Goal: Navigation & Orientation: Find specific page/section

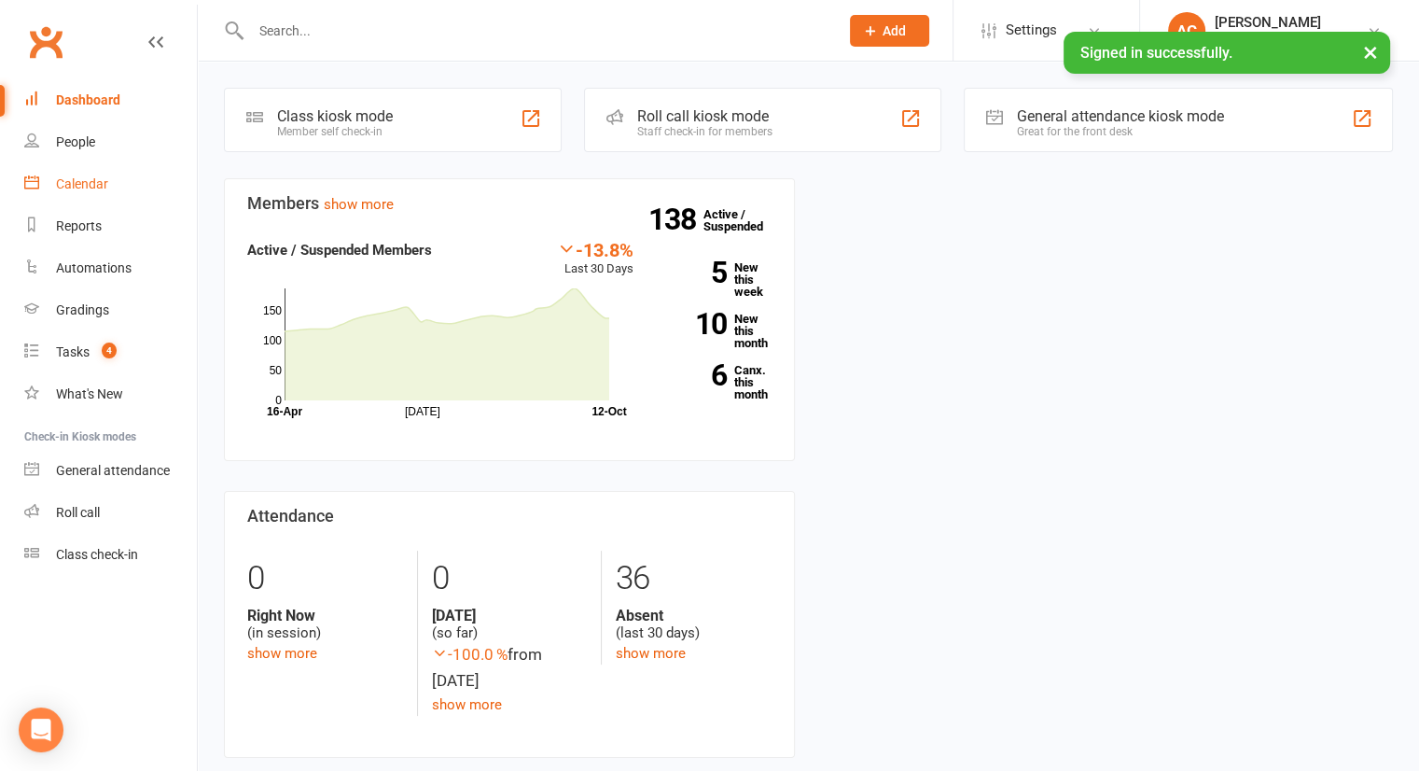
click at [96, 191] on link "Calendar" at bounding box center [110, 184] width 173 height 42
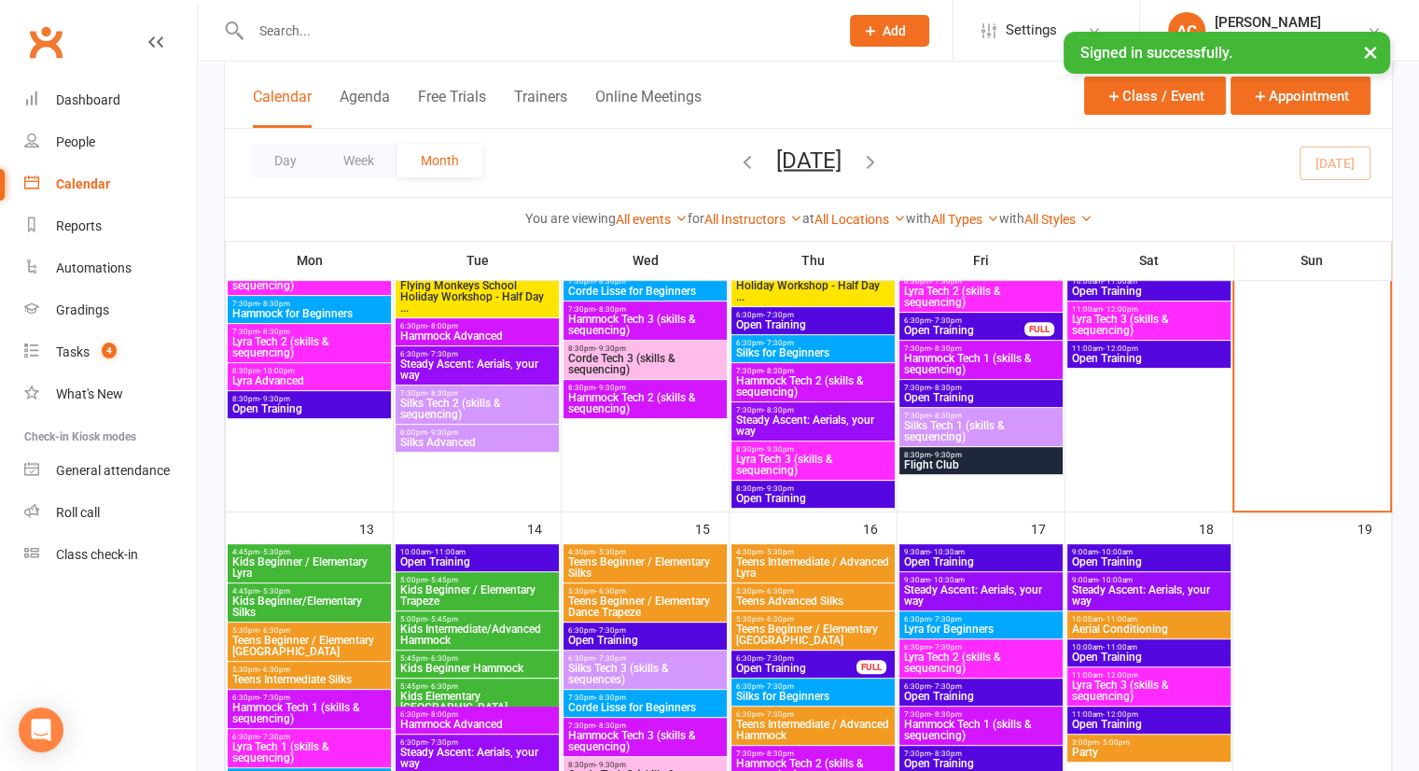
scroll to position [641, 0]
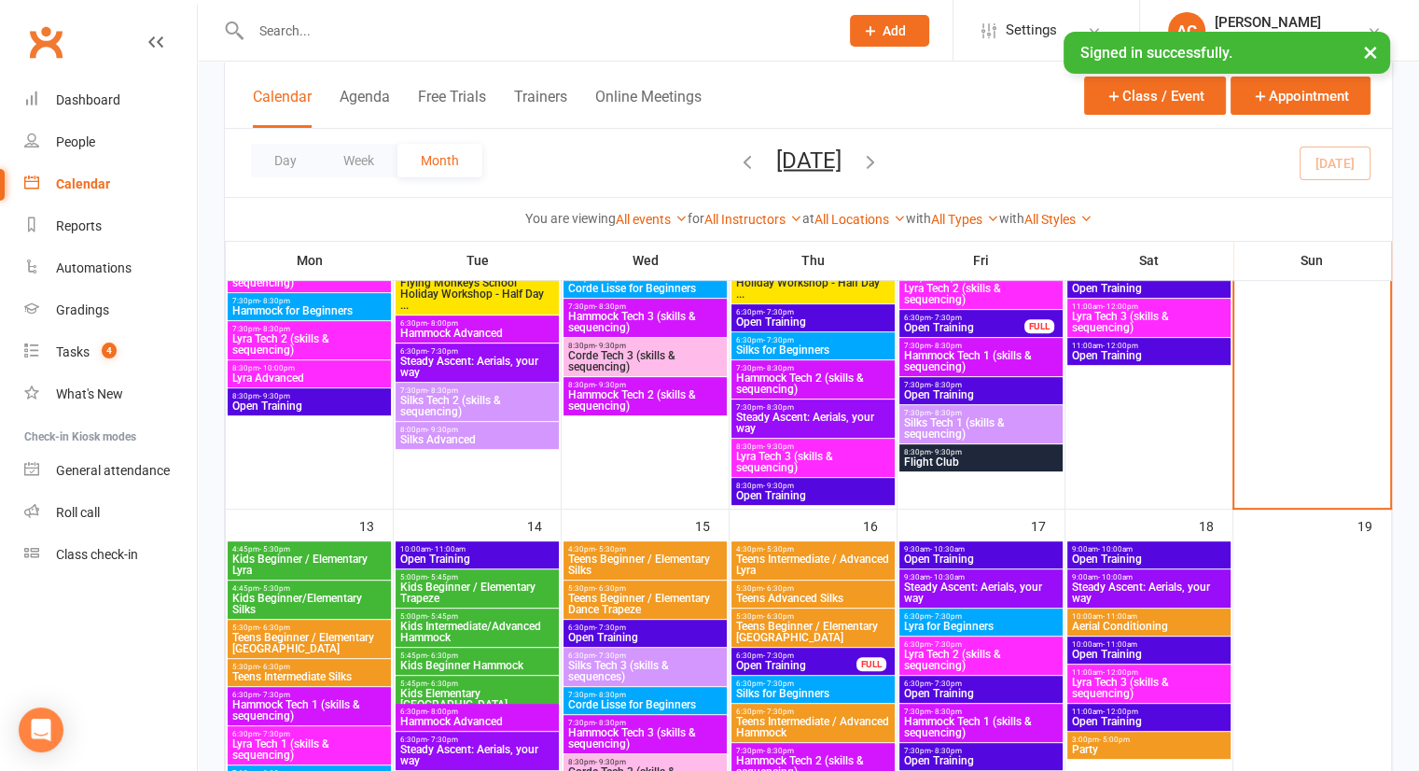
click at [315, 602] on span "Kids Beginner/Elementary Silks" at bounding box center [309, 603] width 156 height 22
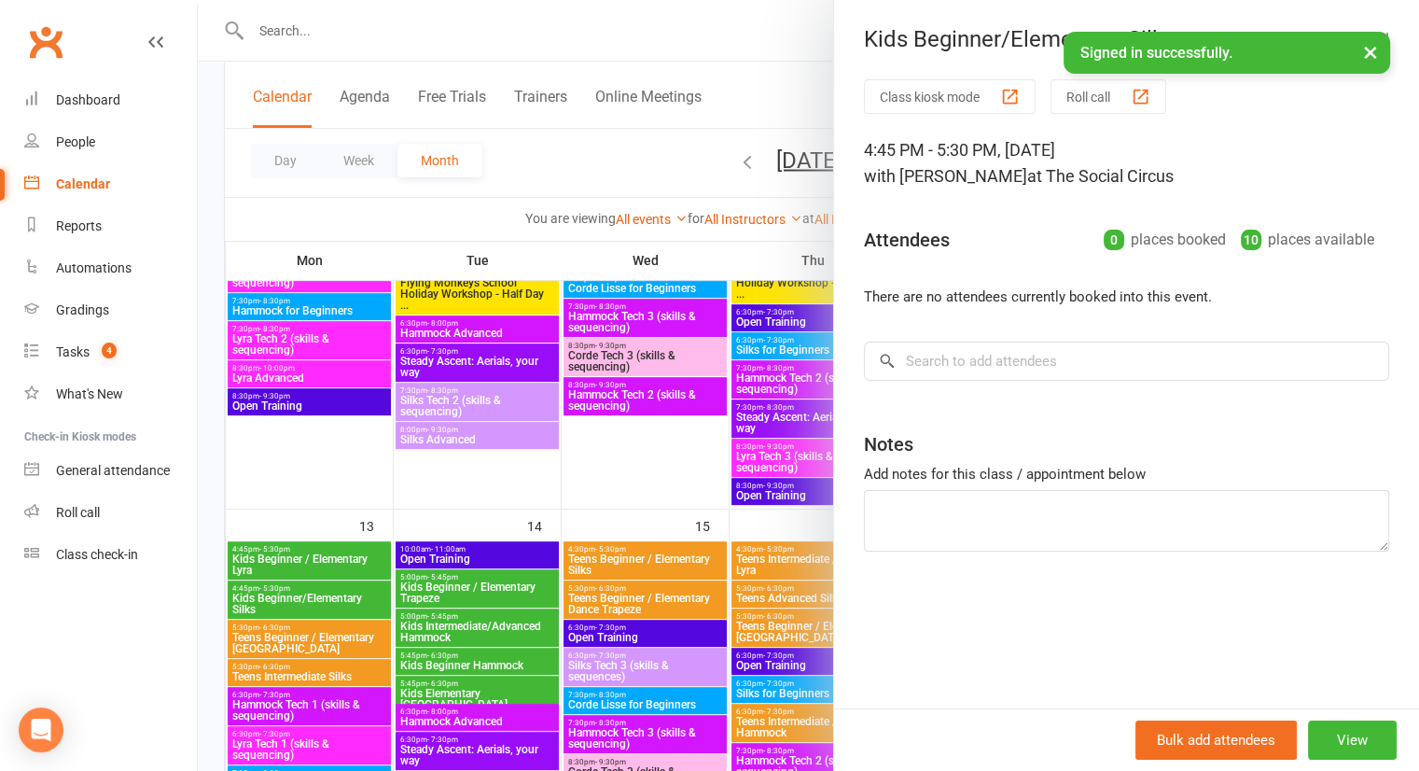
click at [341, 573] on div at bounding box center [808, 385] width 1221 height 771
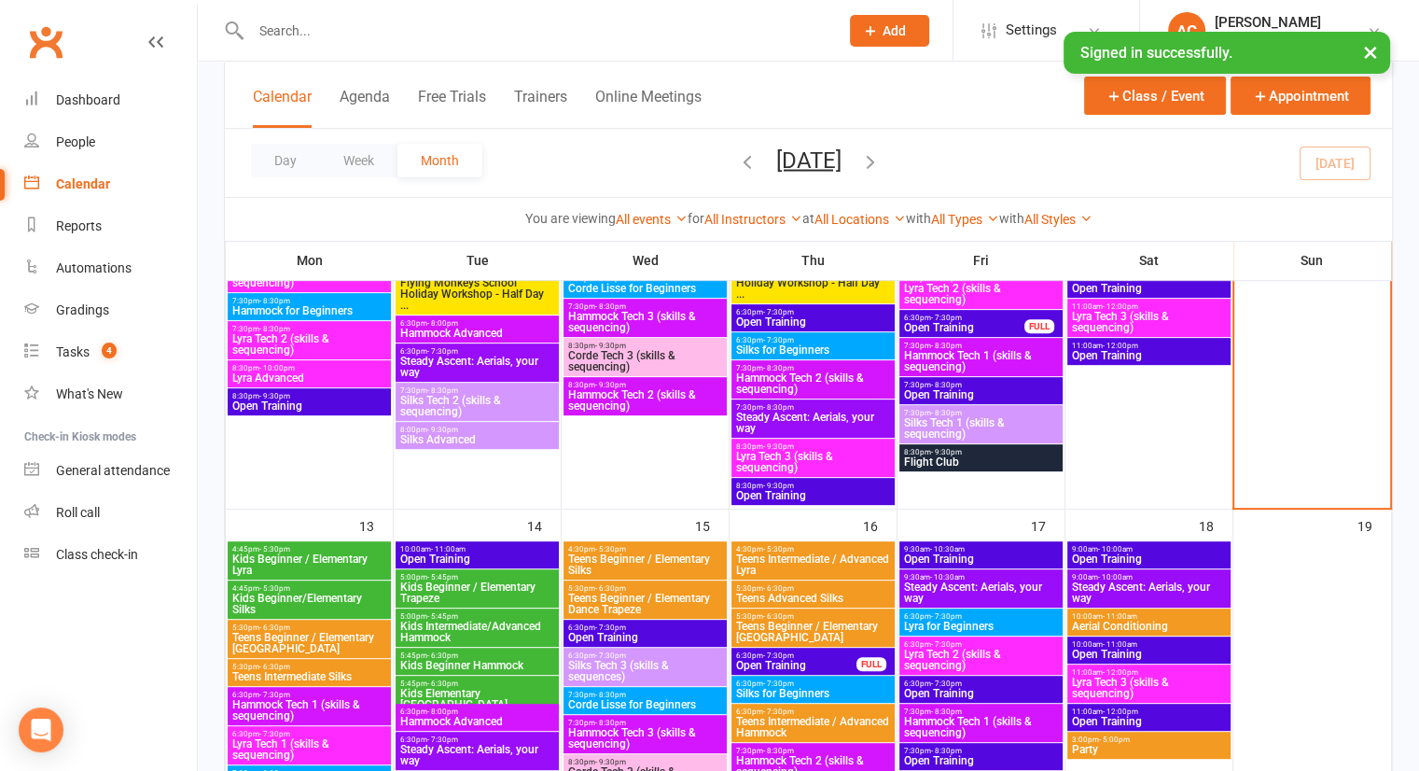
click at [341, 553] on span "Kids Beginner / Elementary Lyra" at bounding box center [309, 564] width 156 height 22
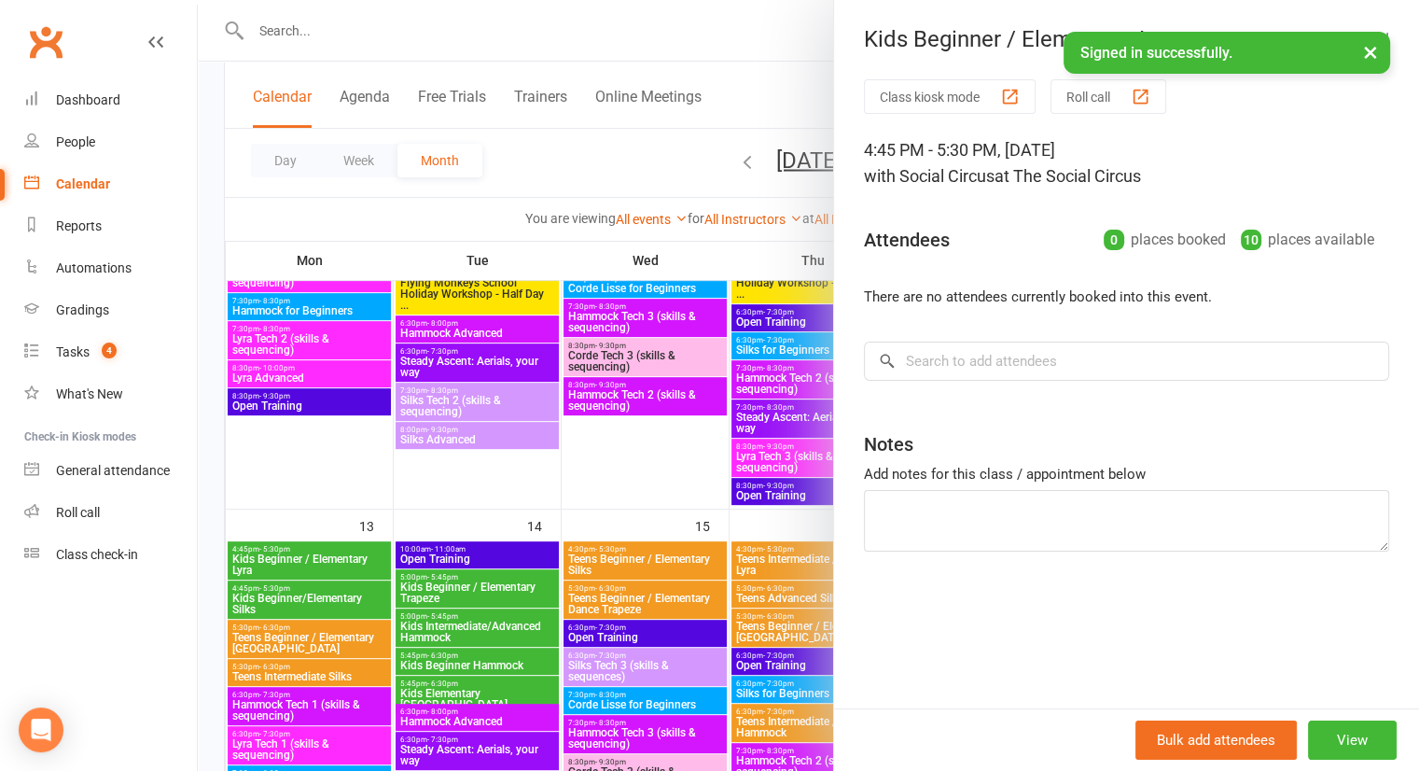
click at [341, 550] on div at bounding box center [808, 385] width 1221 height 771
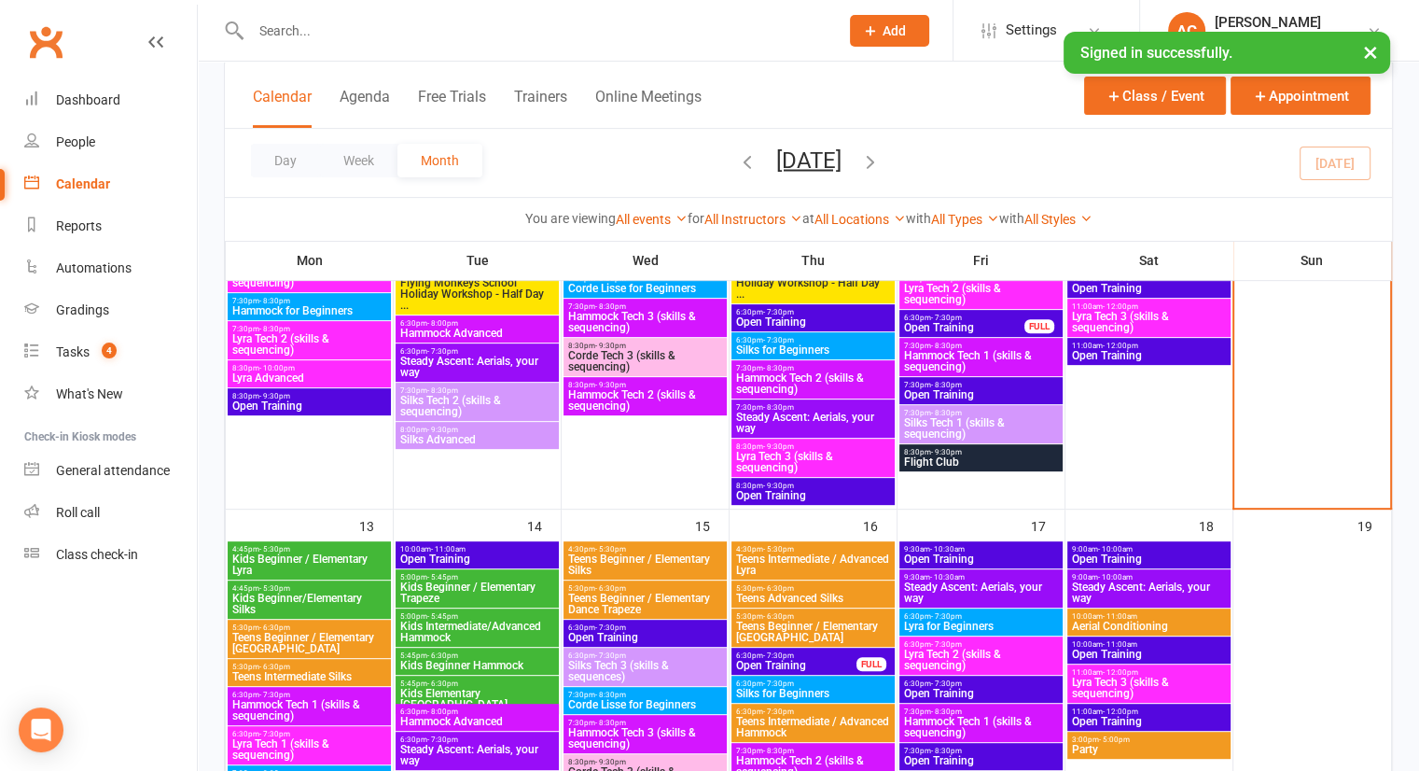
click at [325, 632] on span "Teens Beginner / Elementary [GEOGRAPHIC_DATA]" at bounding box center [309, 643] width 156 height 22
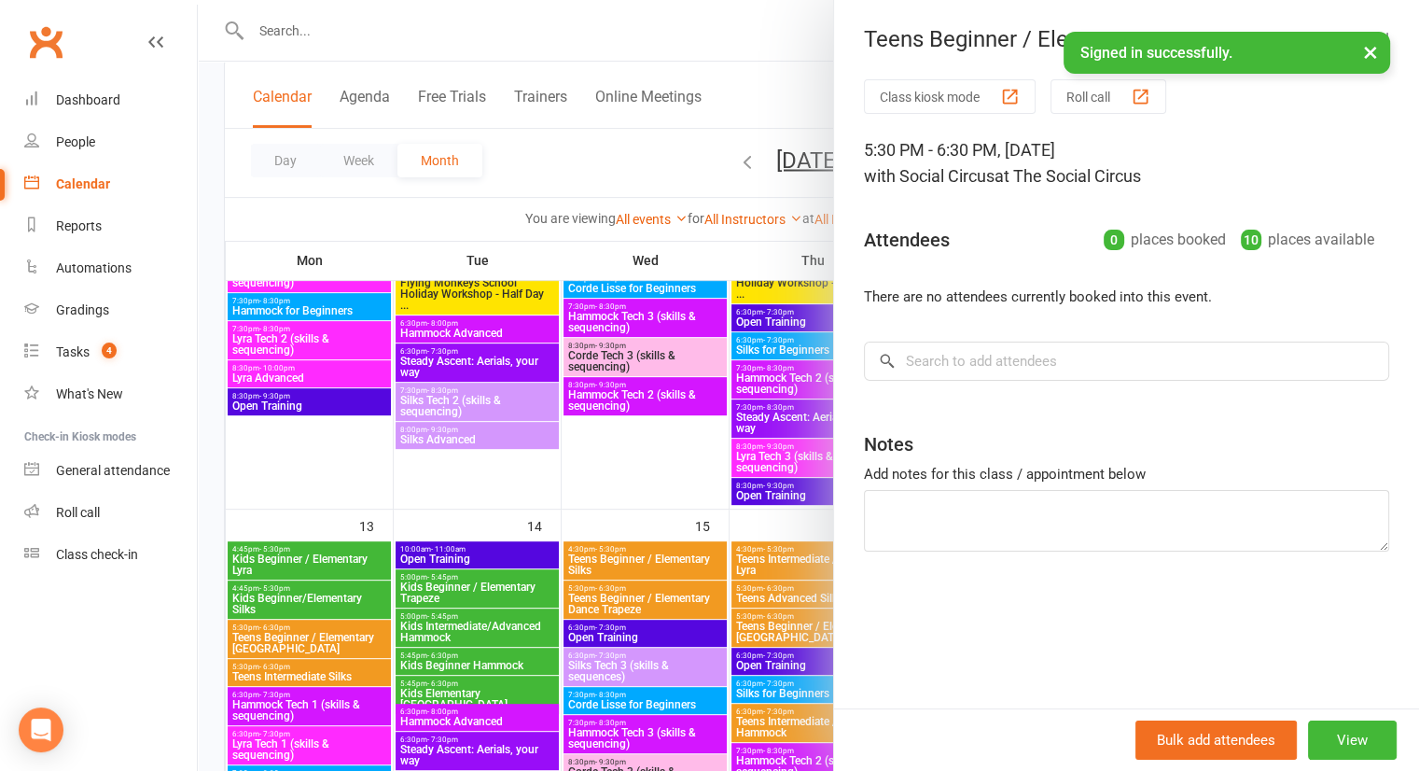
click at [330, 676] on div at bounding box center [808, 385] width 1221 height 771
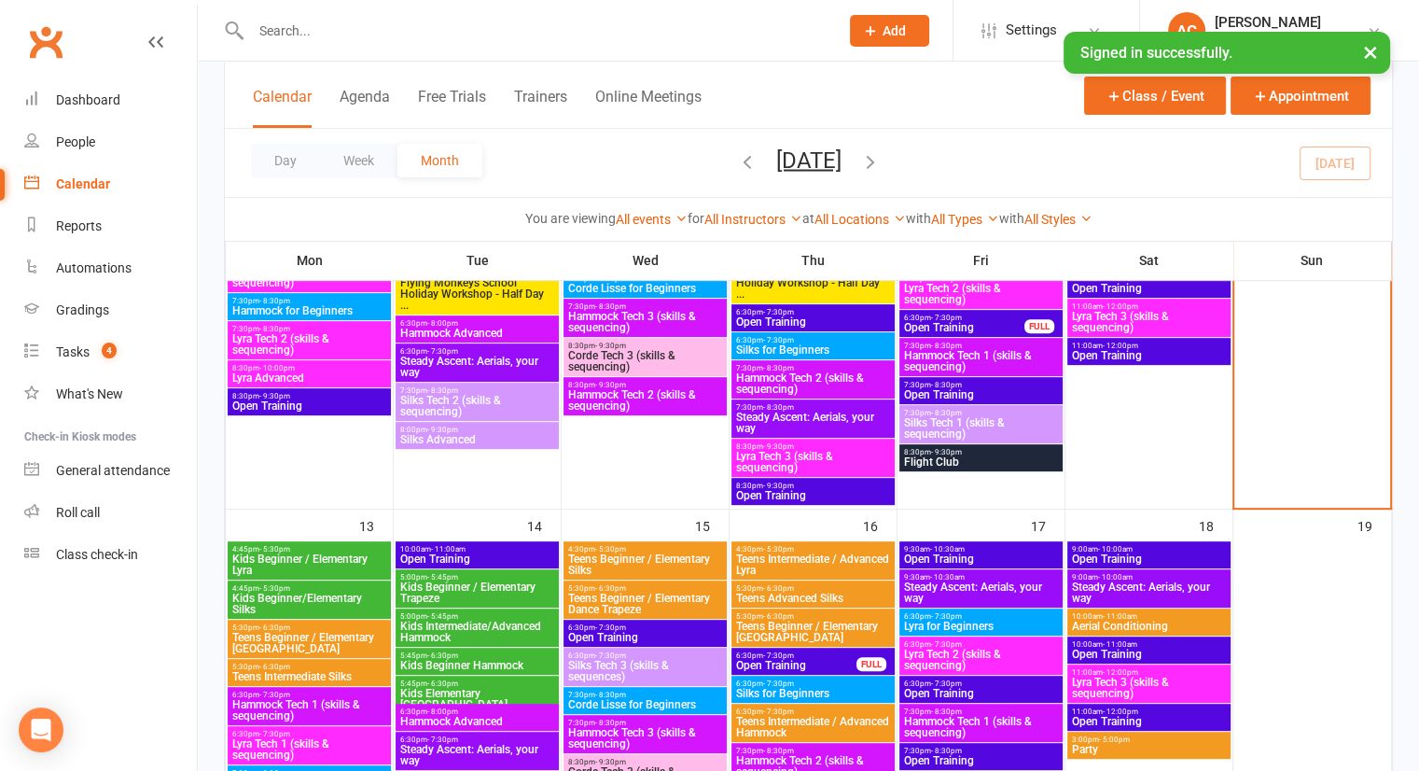
click at [332, 676] on span "Teens Intermediate Silks" at bounding box center [309, 676] width 156 height 11
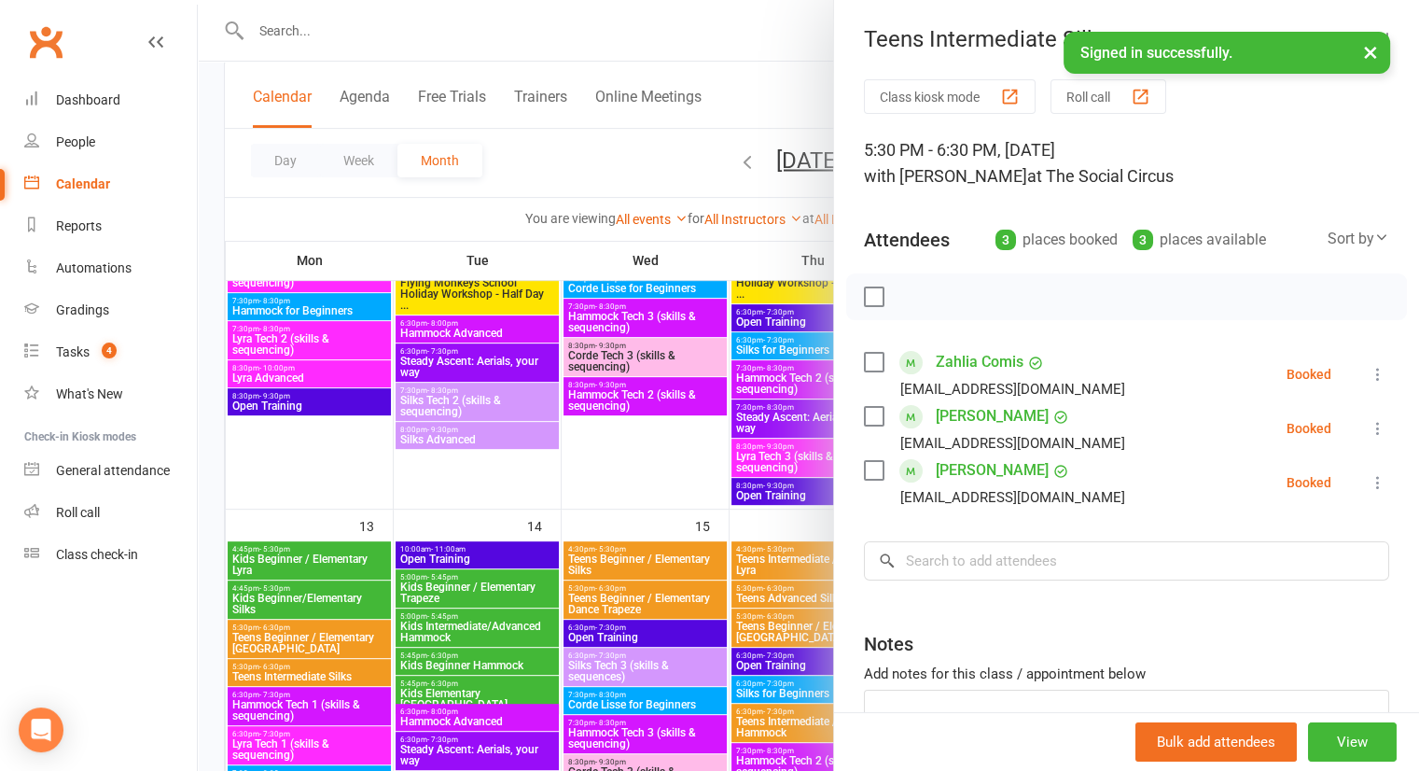
click at [754, 29] on div at bounding box center [808, 385] width 1221 height 771
